Goal: Task Accomplishment & Management: Manage account settings

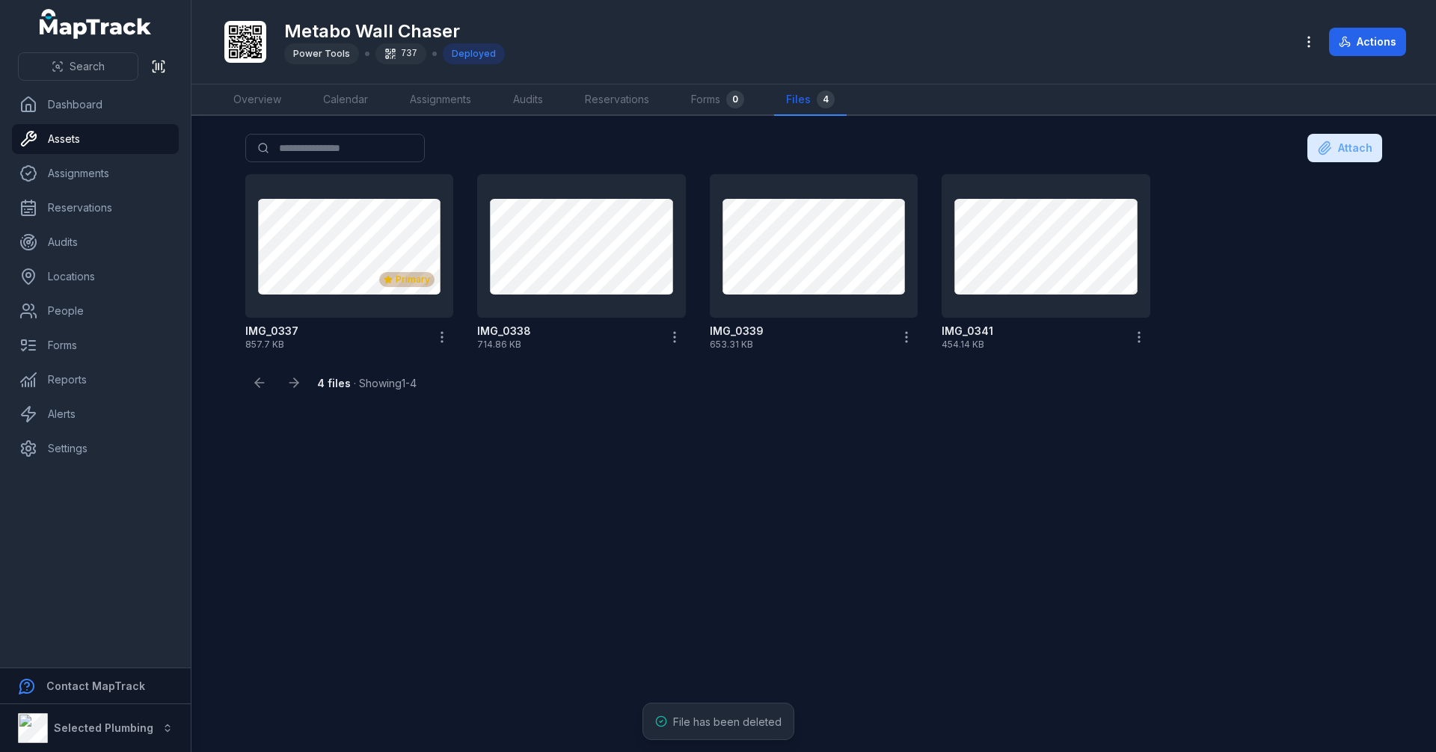
click at [672, 489] on main "Search for files Attach Primary IMG_0337 857.7 KB IMG_0338 714.86 KB IMG_0339 6…" at bounding box center [813, 434] width 1245 height 636
drag, startPoint x: 333, startPoint y: 485, endPoint x: 399, endPoint y: 495, distance: 67.3
click at [408, 574] on main "Search for files Attach Primary IMG_0337 857.7 KB IMG_0338 714.86 KB IMG_0339 6…" at bounding box center [813, 434] width 1245 height 636
click at [263, 94] on link "Overview" at bounding box center [257, 100] width 72 height 31
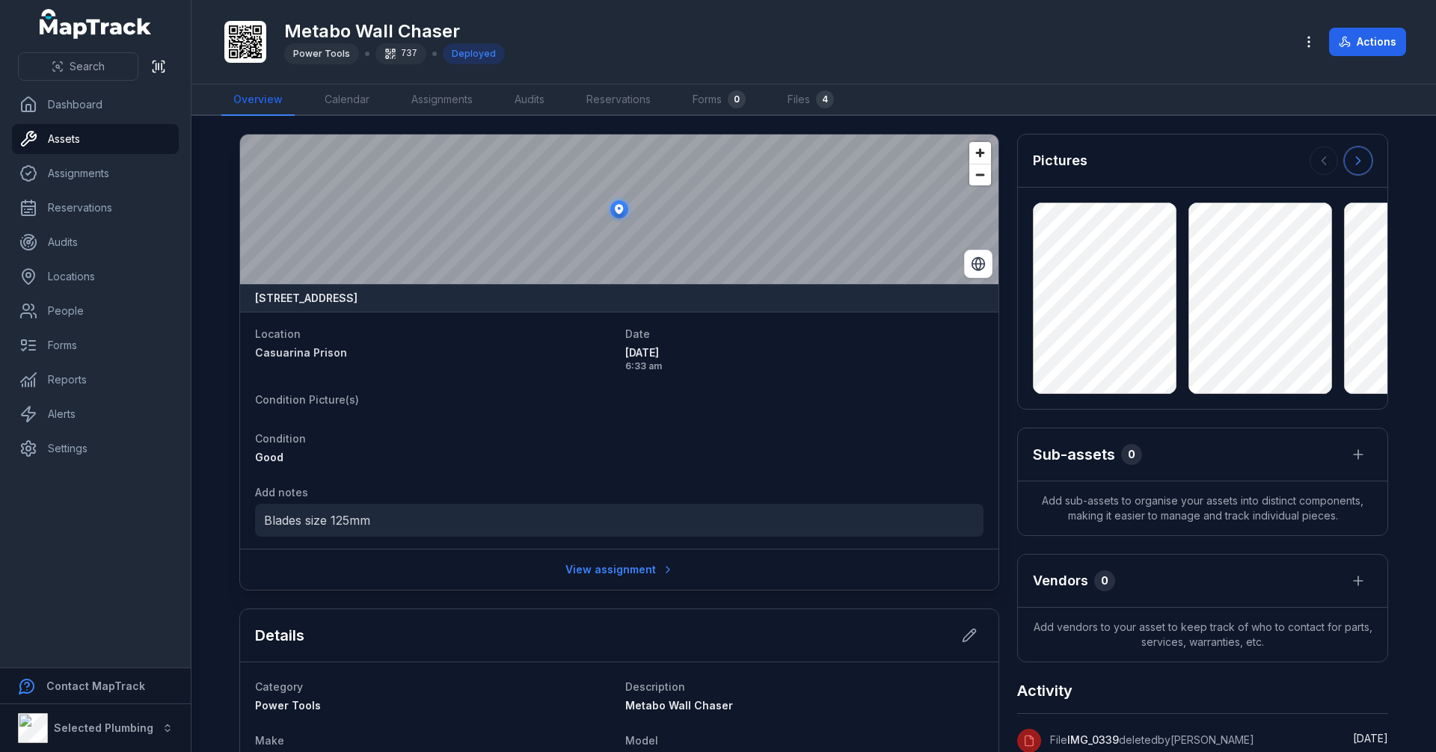
click at [1359, 162] on icon at bounding box center [1358, 160] width 15 height 15
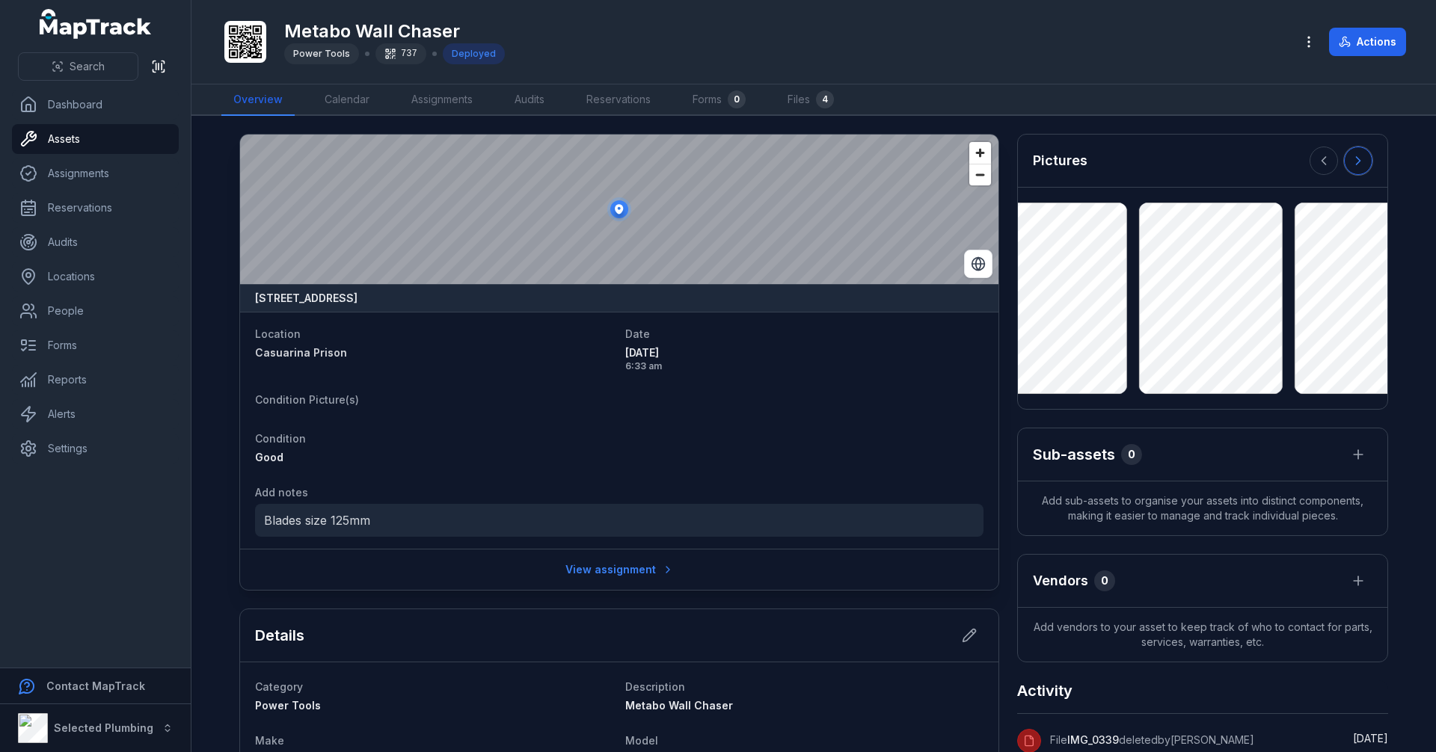
click at [1359, 162] on icon at bounding box center [1358, 160] width 15 height 15
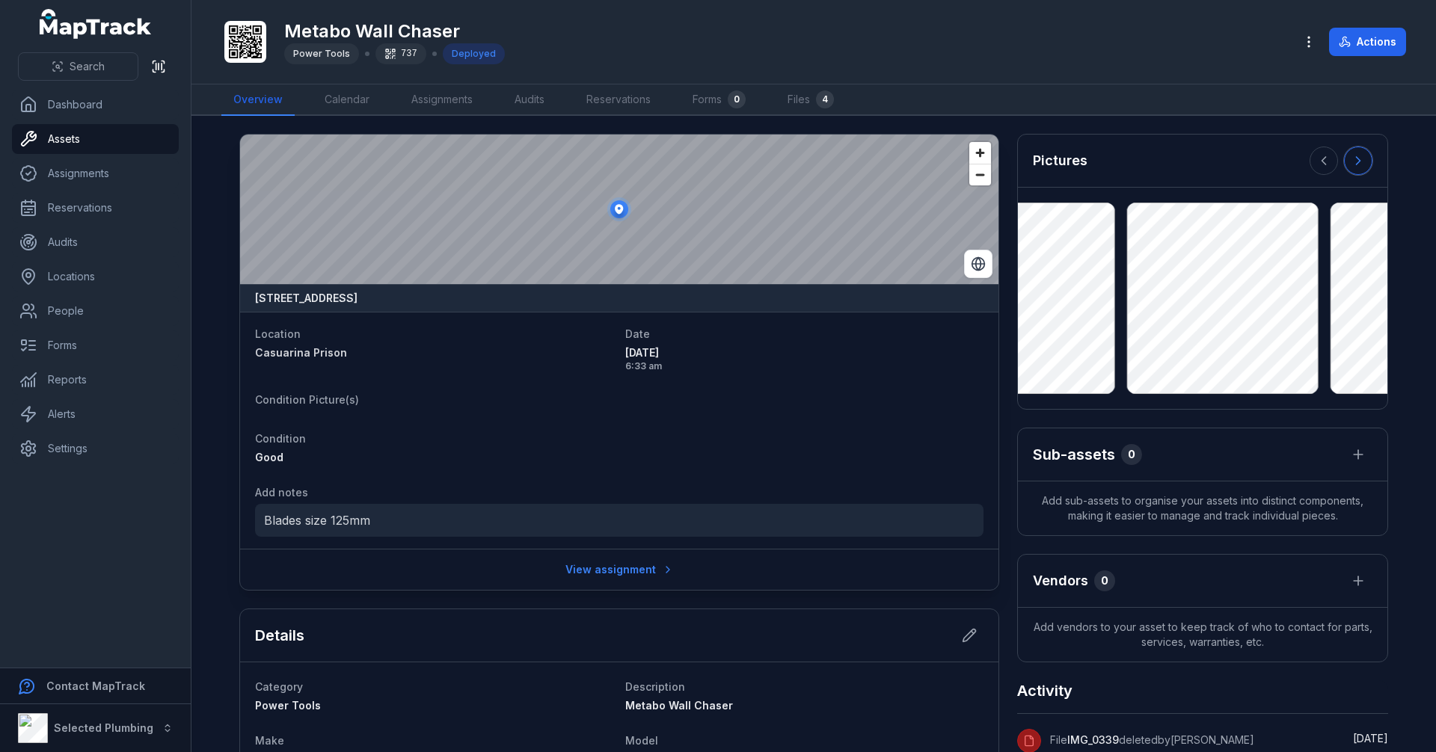
click at [1359, 162] on icon at bounding box center [1358, 160] width 15 height 15
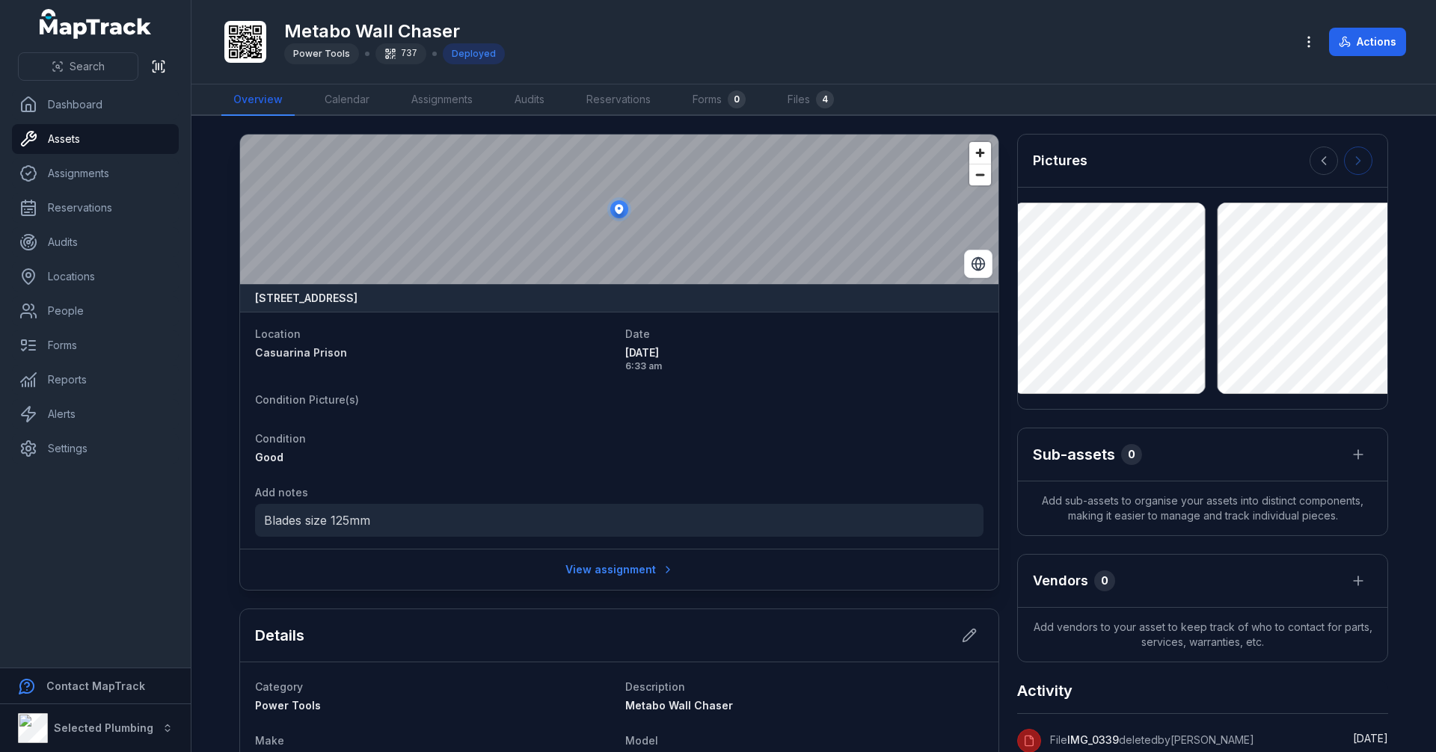
click at [1359, 162] on div at bounding box center [1341, 161] width 63 height 28
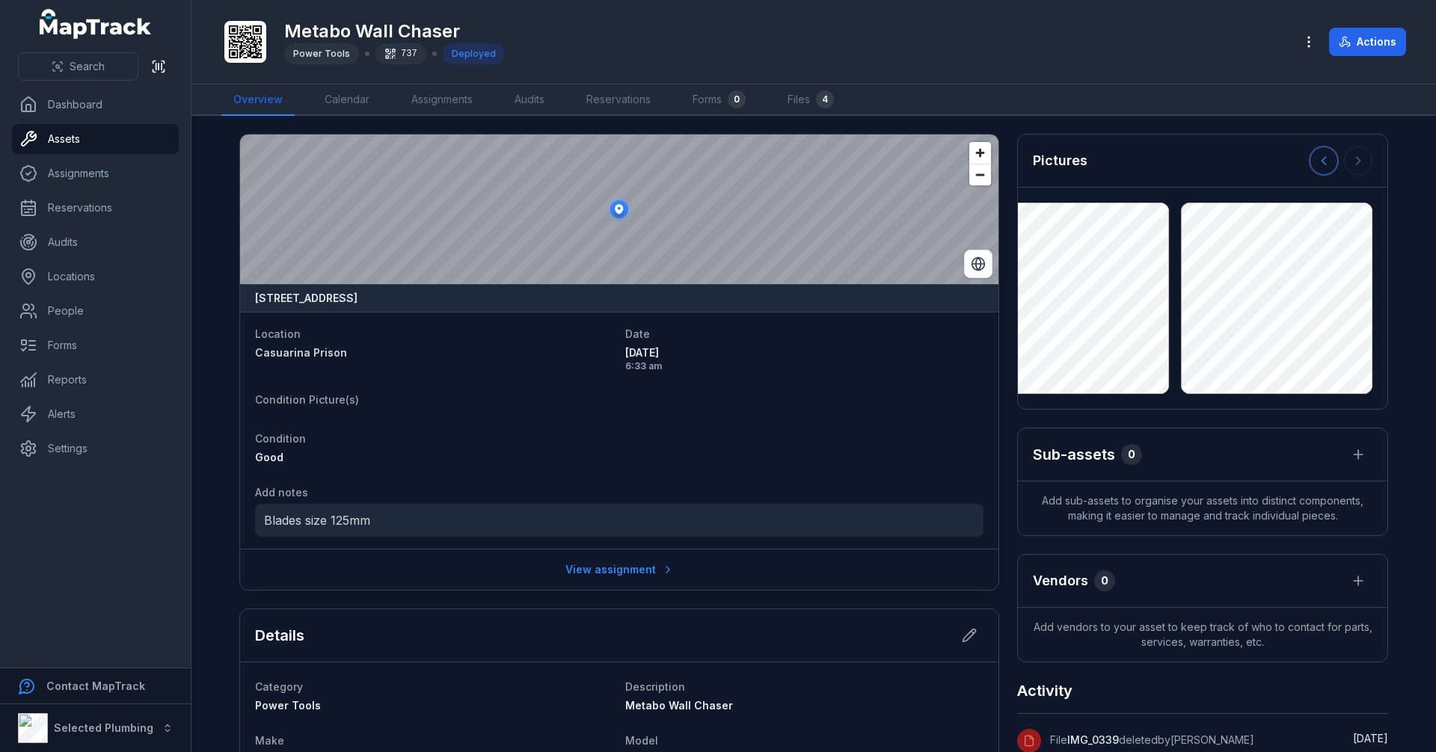
click at [1320, 159] on icon at bounding box center [1323, 160] width 15 height 15
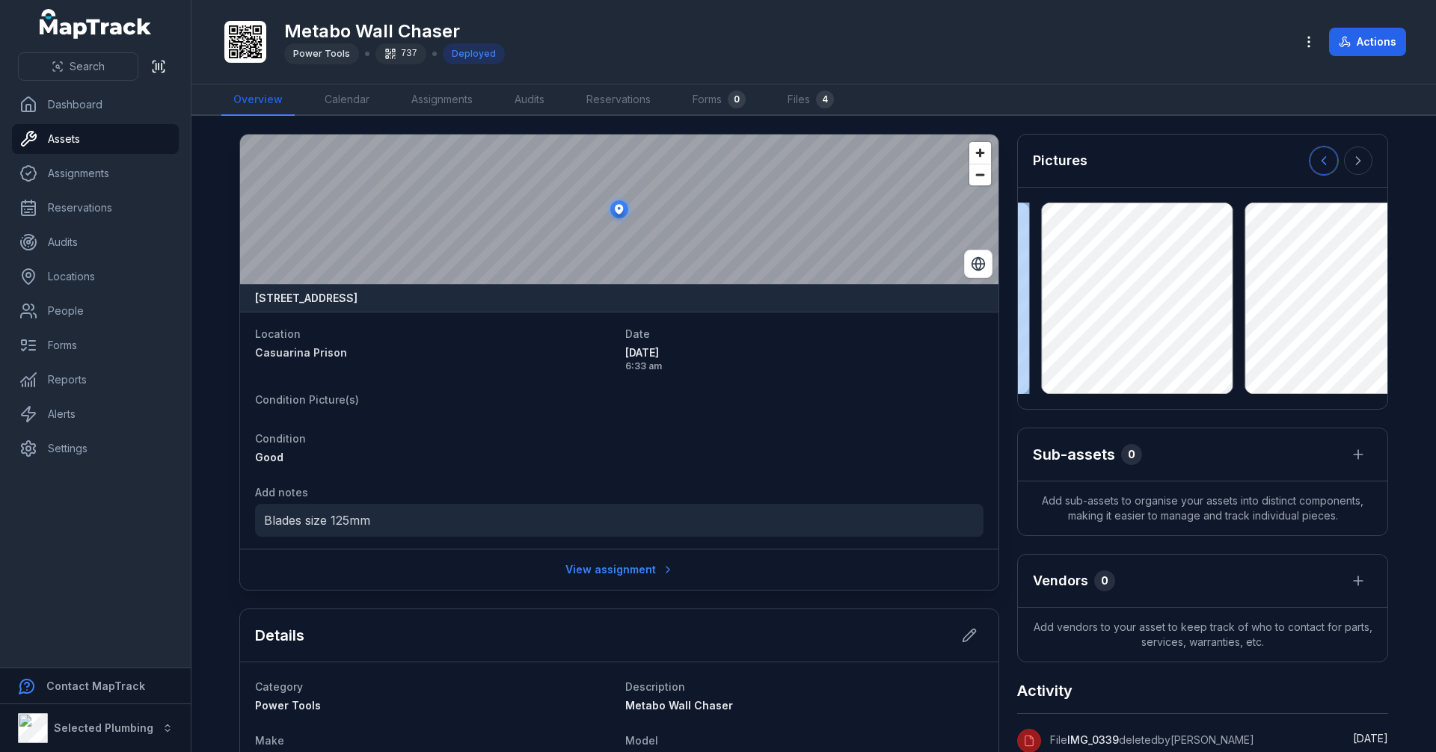
click at [1320, 159] on icon at bounding box center [1323, 160] width 15 height 15
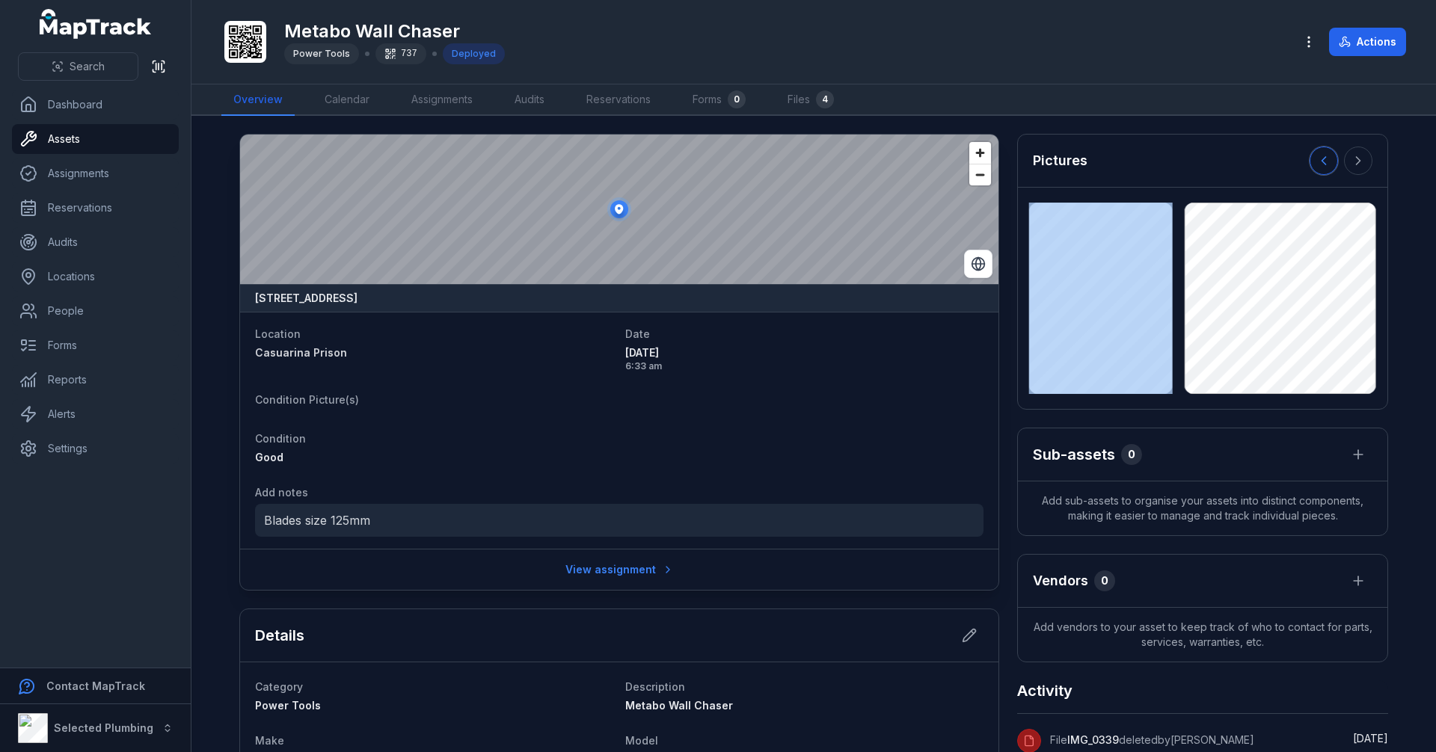
click at [1320, 159] on icon at bounding box center [1323, 160] width 15 height 15
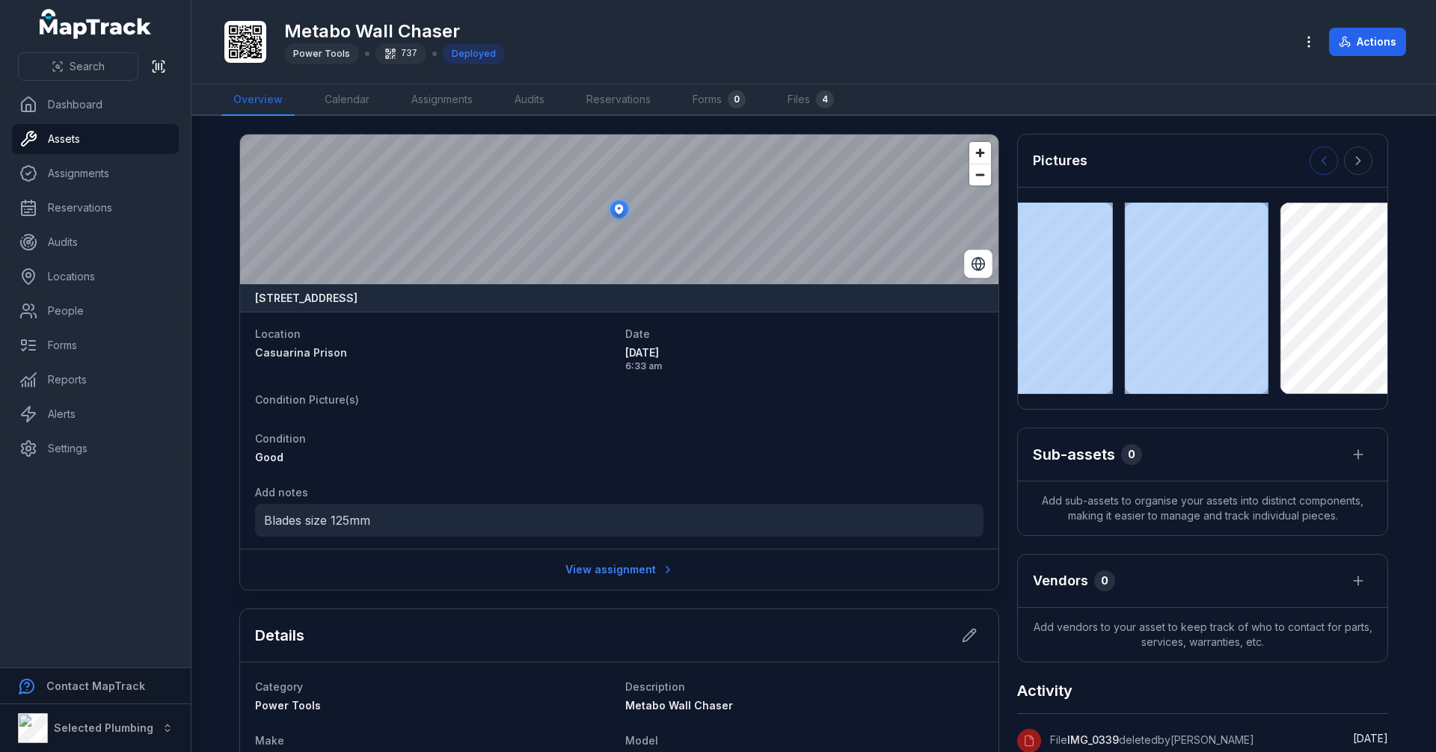
click at [1320, 159] on div at bounding box center [1341, 161] width 63 height 28
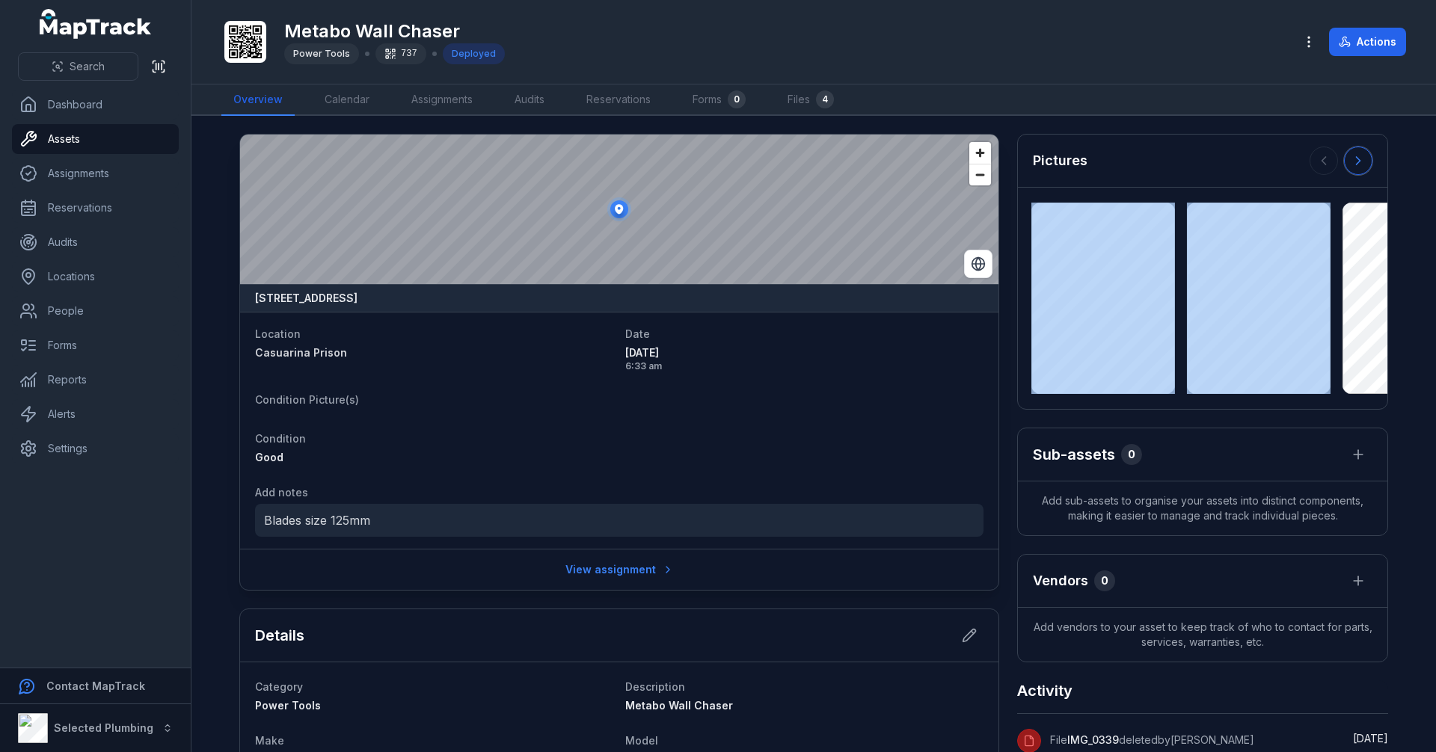
click at [1351, 156] on icon at bounding box center [1358, 160] width 15 height 15
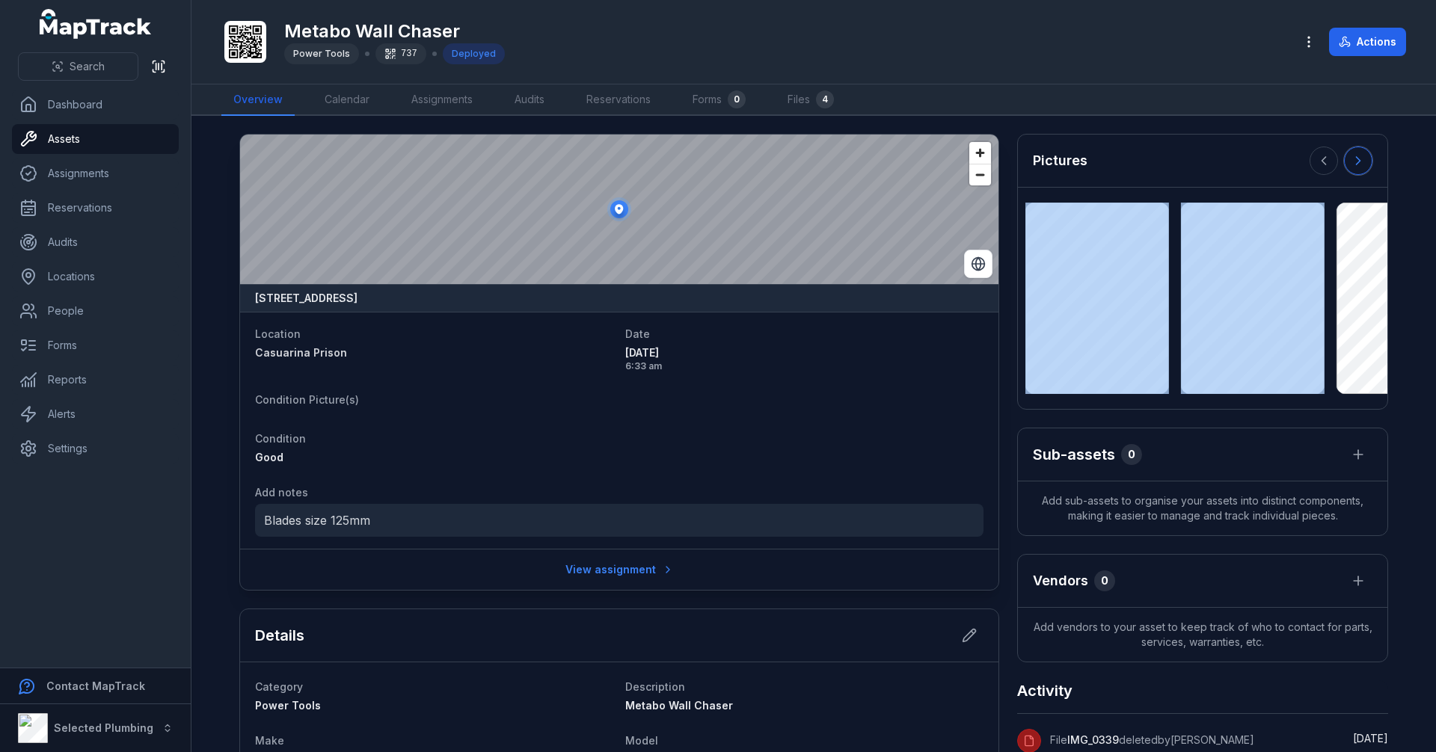
click at [1351, 156] on icon at bounding box center [1358, 160] width 15 height 15
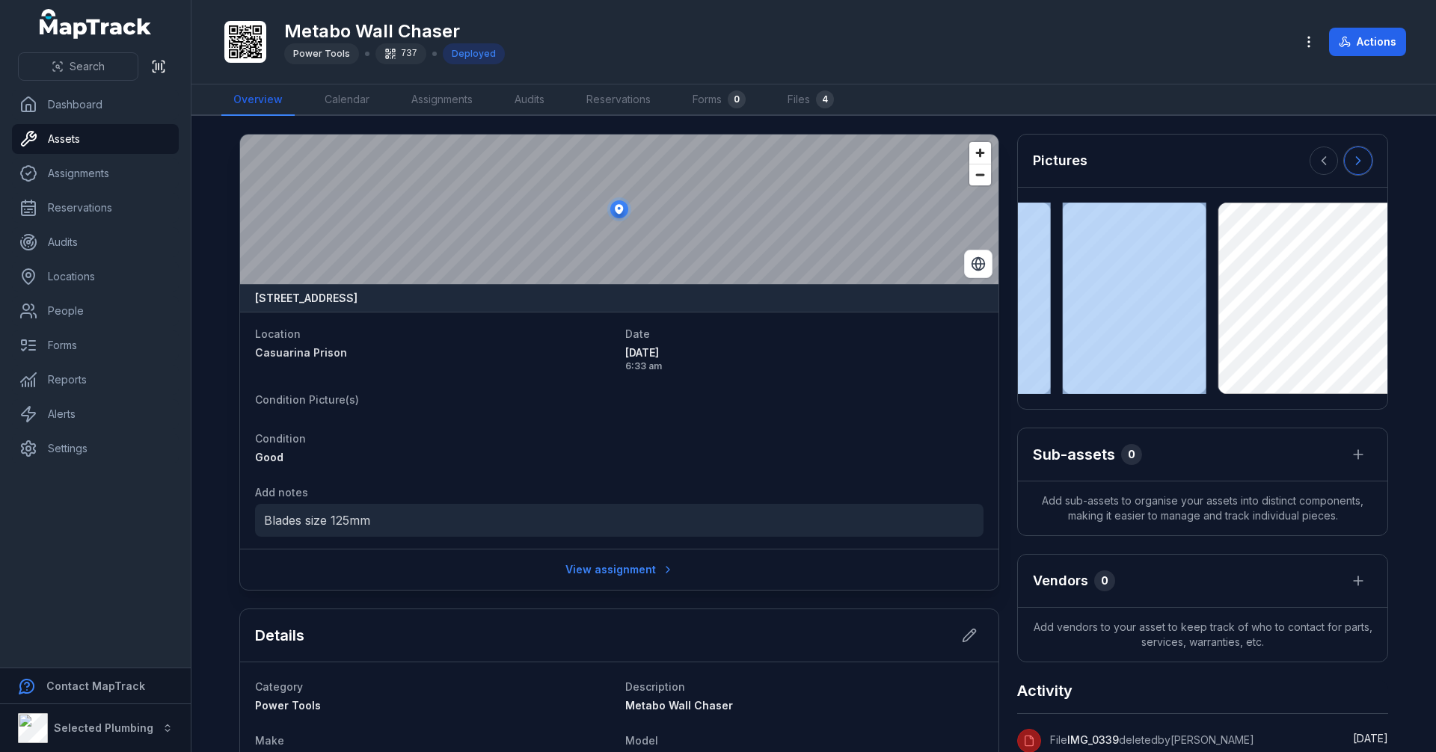
click at [1351, 156] on icon at bounding box center [1358, 160] width 15 height 15
click at [1348, 156] on div at bounding box center [1341, 161] width 63 height 28
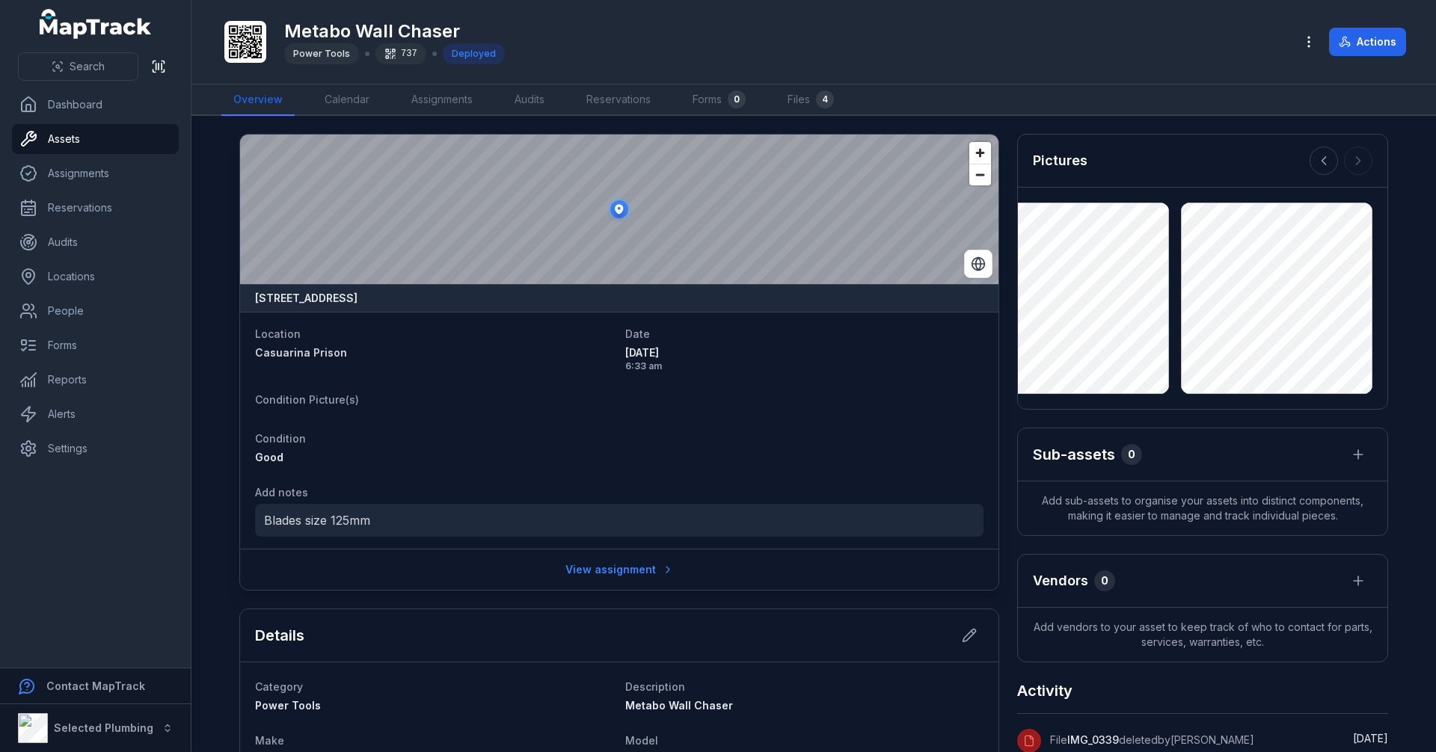
drag, startPoint x: 1340, startPoint y: 191, endPoint x: 795, endPoint y: 399, distance: 583.8
click at [795, 400] on dt "Condition Picture(s)" at bounding box center [619, 399] width 728 height 18
click at [99, 141] on link "Assets" at bounding box center [95, 139] width 167 height 30
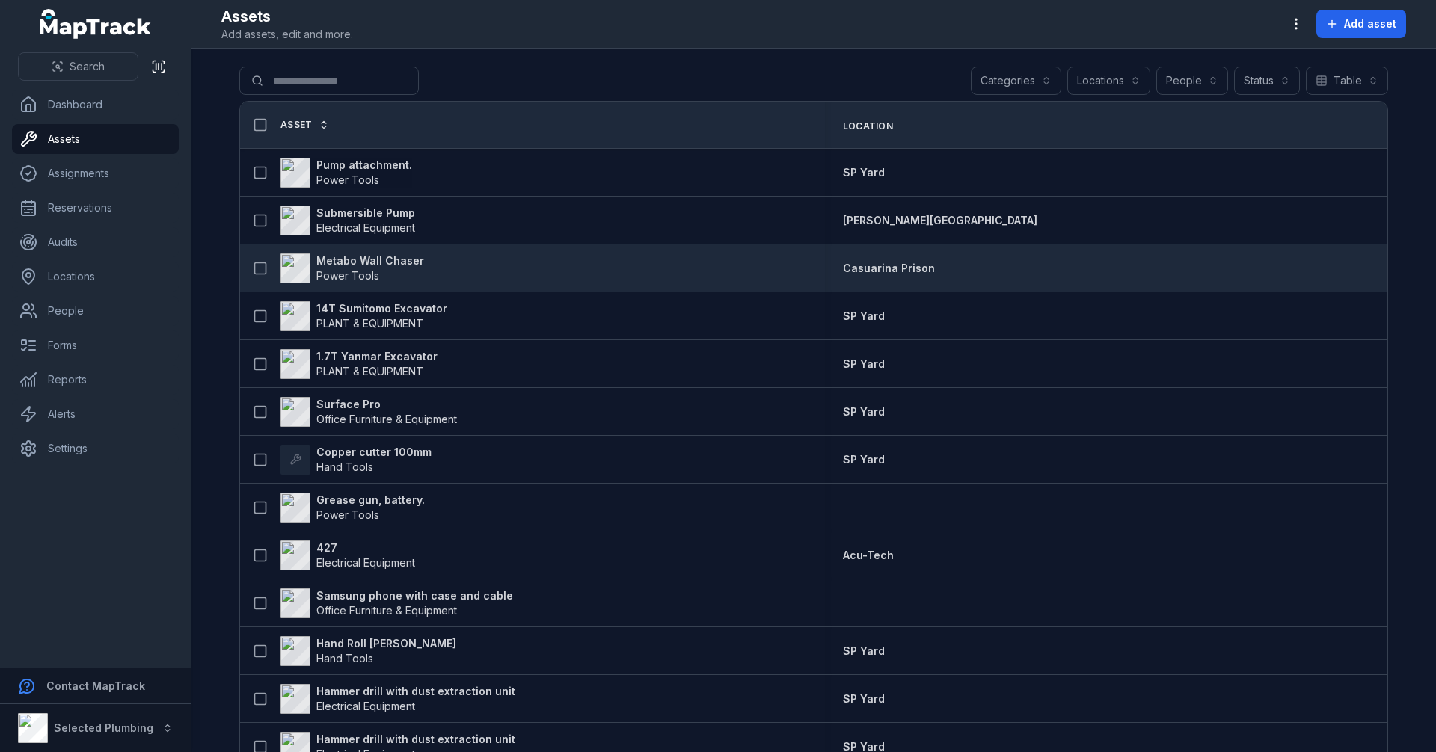
click at [361, 261] on strong "Metabo Wall Chaser" at bounding box center [370, 261] width 108 height 15
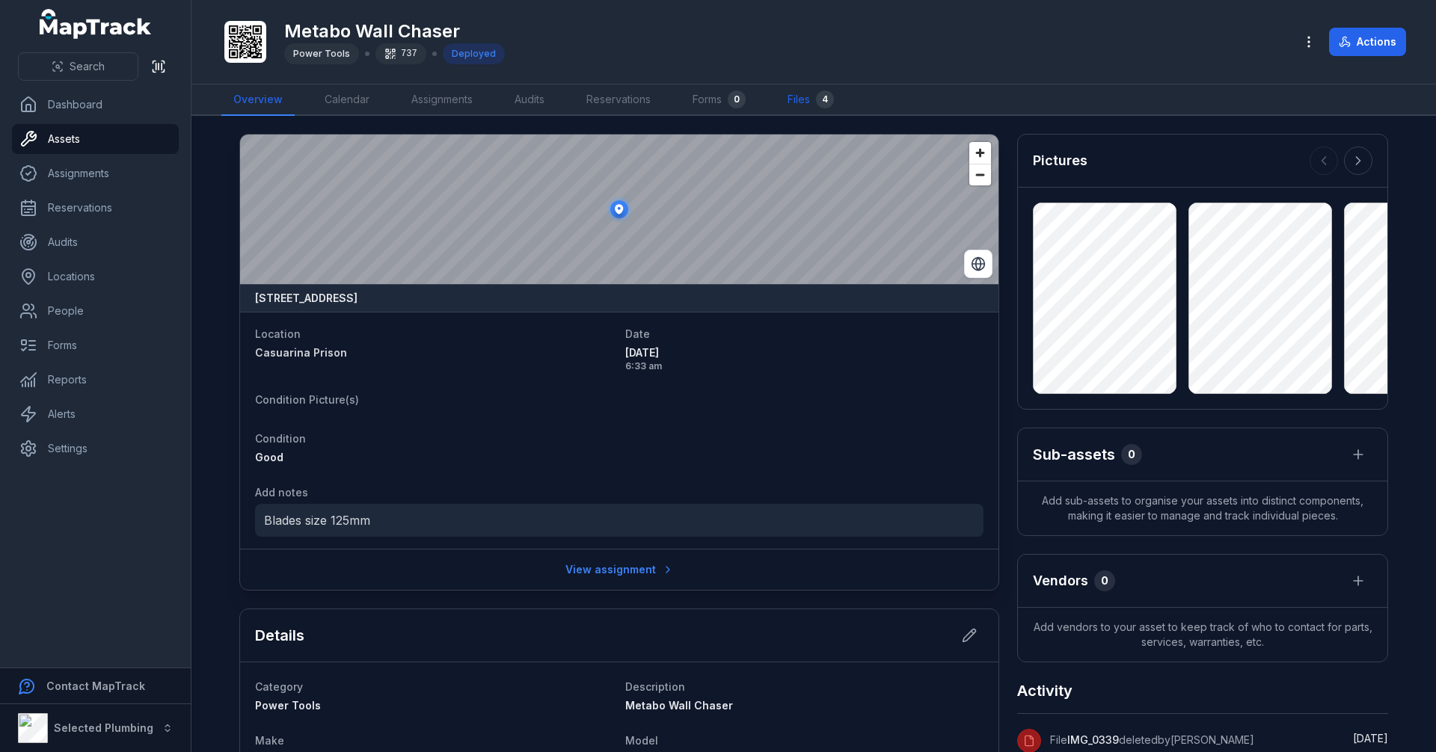
click at [805, 94] on link "Files 4" at bounding box center [811, 100] width 70 height 31
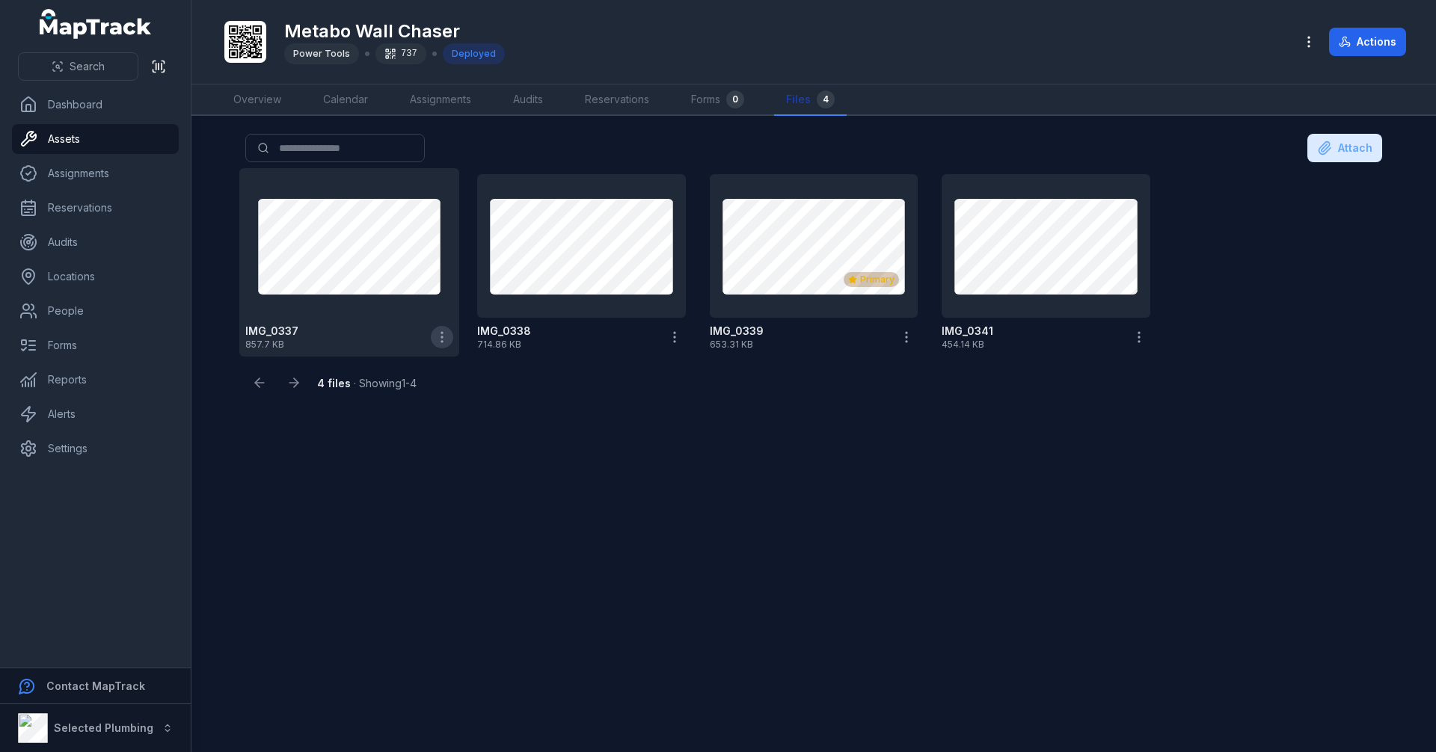
click at [440, 341] on icon "button" at bounding box center [442, 337] width 15 height 15
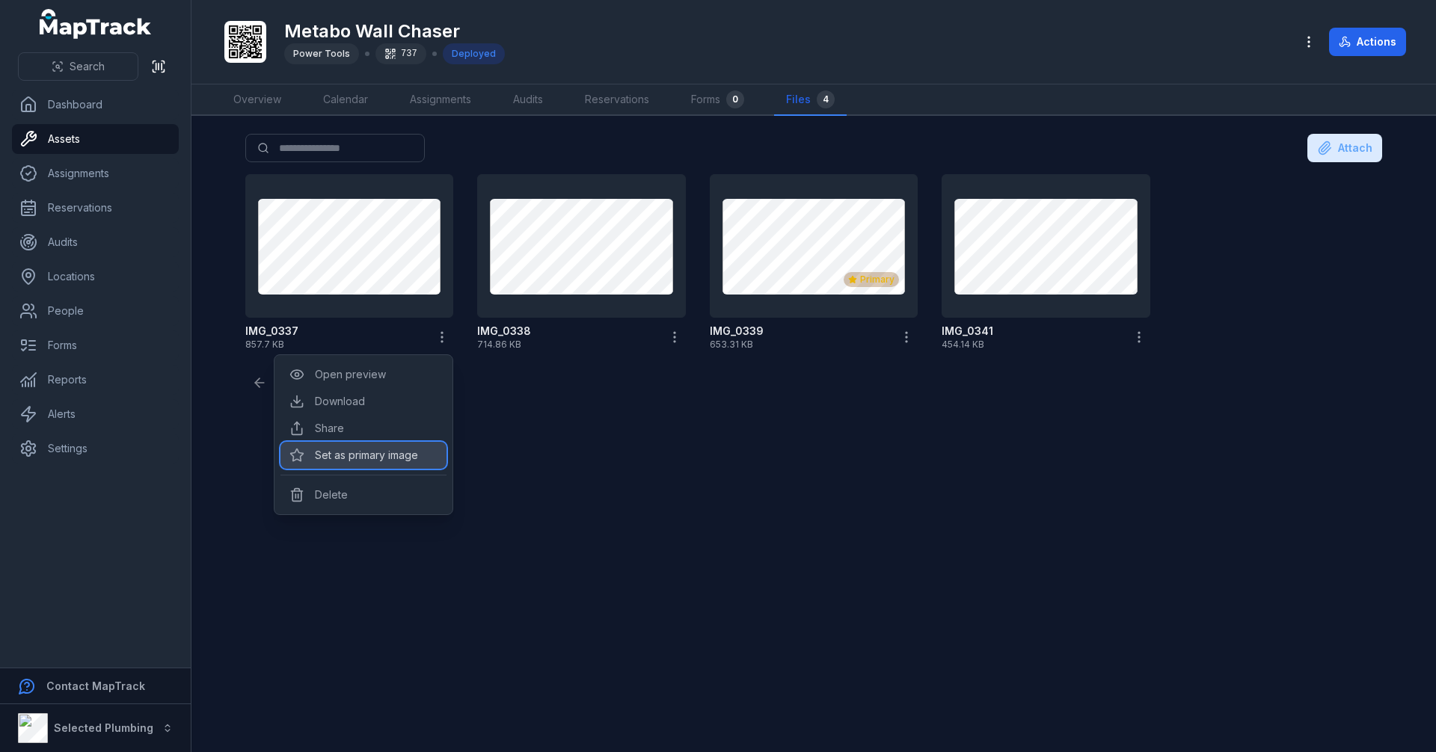
click at [386, 457] on div "Set as primary image" at bounding box center [363, 455] width 166 height 27
